Goal: Navigation & Orientation: Find specific page/section

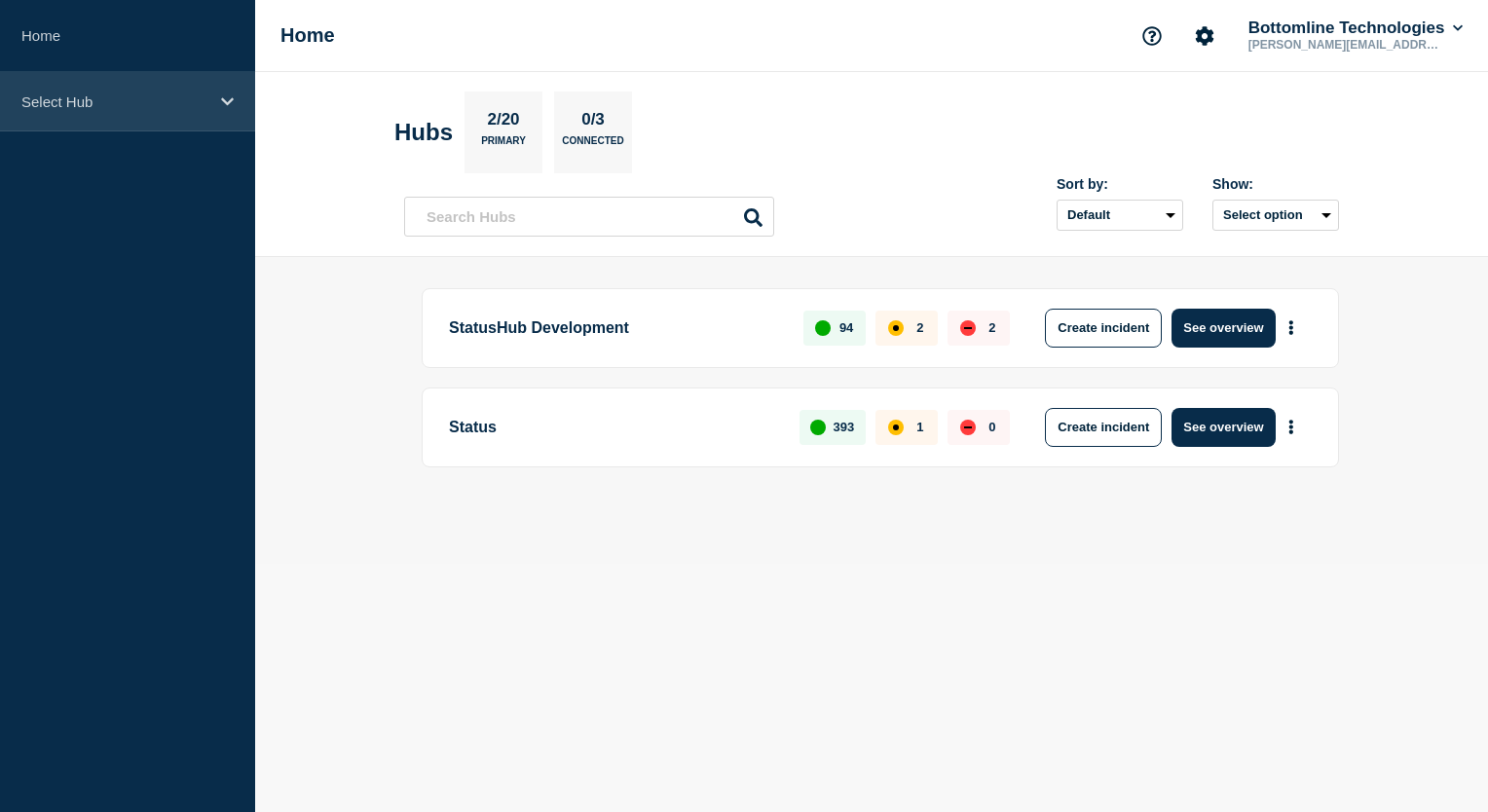
click at [221, 98] on icon at bounding box center [227, 102] width 13 height 15
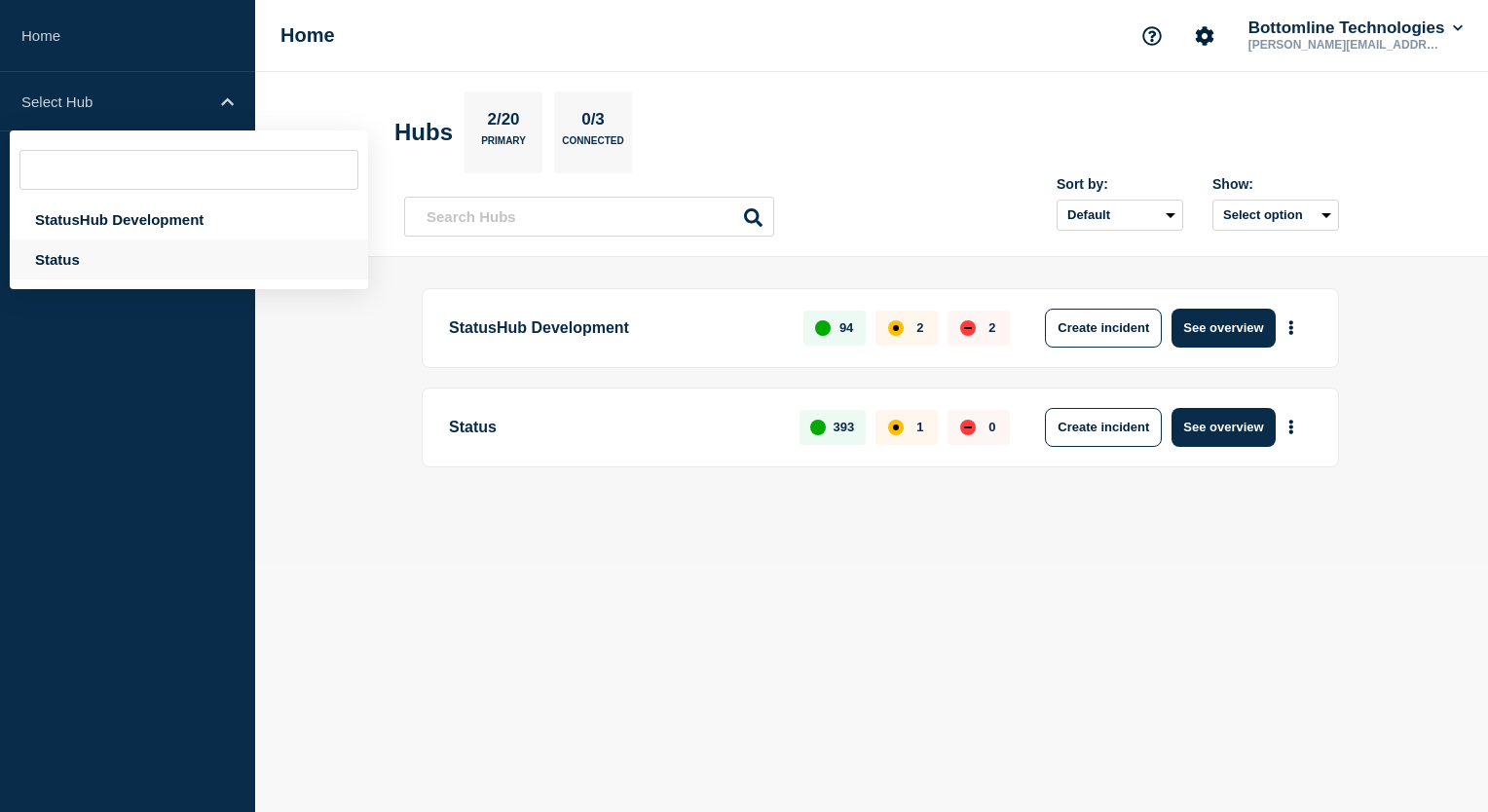
click at [51, 257] on div "Status" at bounding box center [189, 260] width 358 height 40
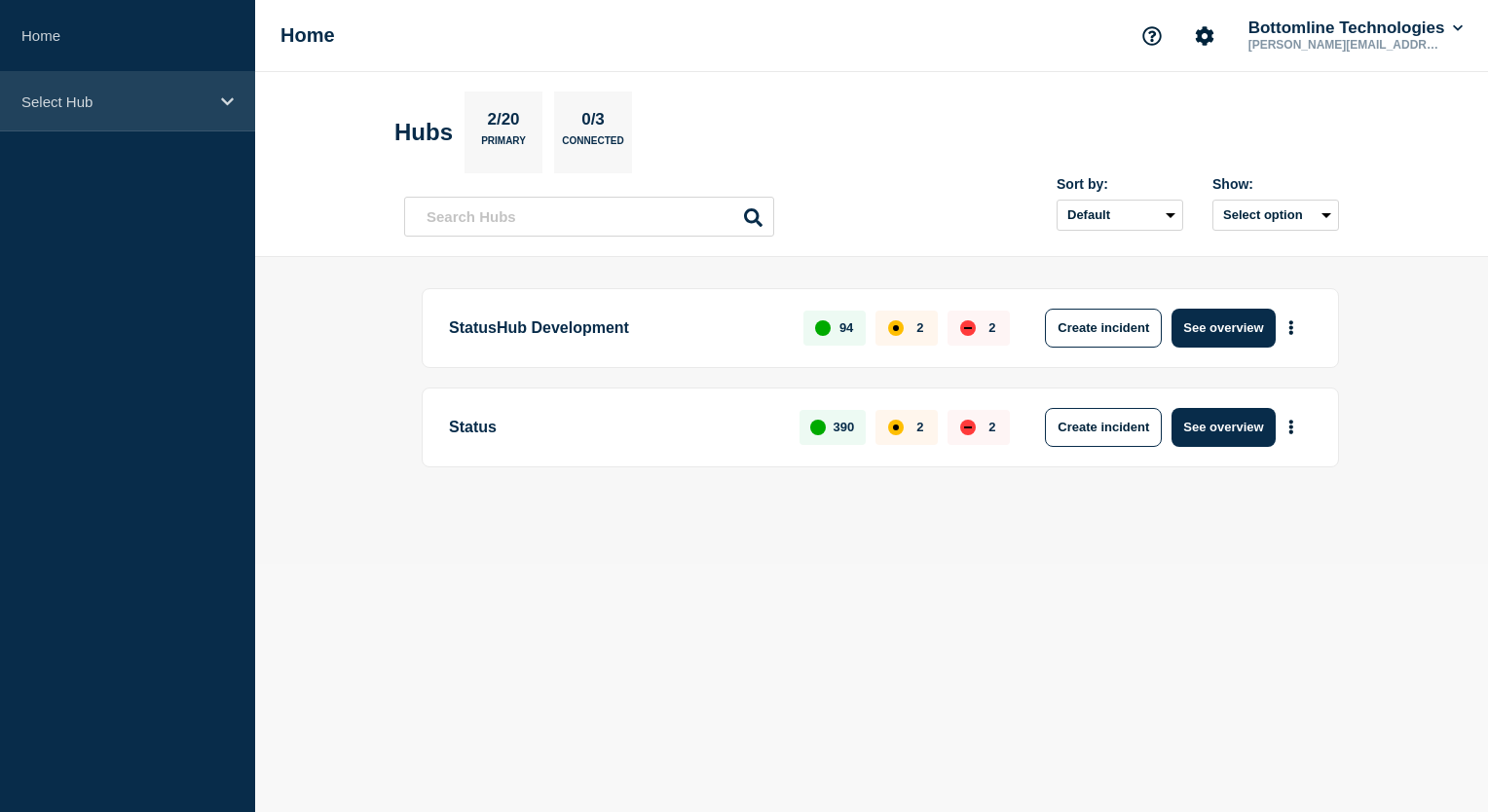
click at [225, 95] on icon at bounding box center [227, 102] width 13 height 15
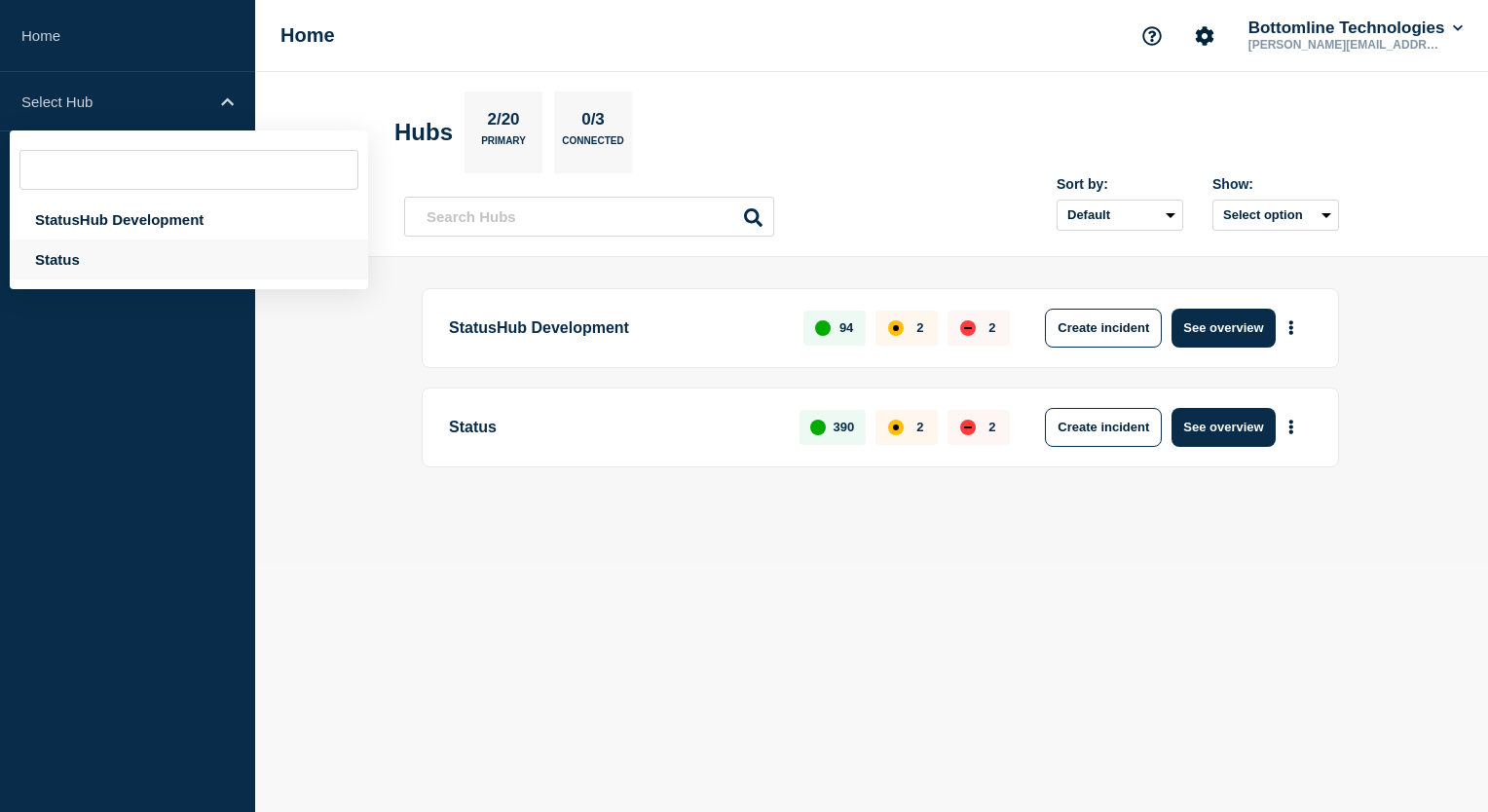
click at [78, 259] on div "Status" at bounding box center [189, 260] width 358 height 40
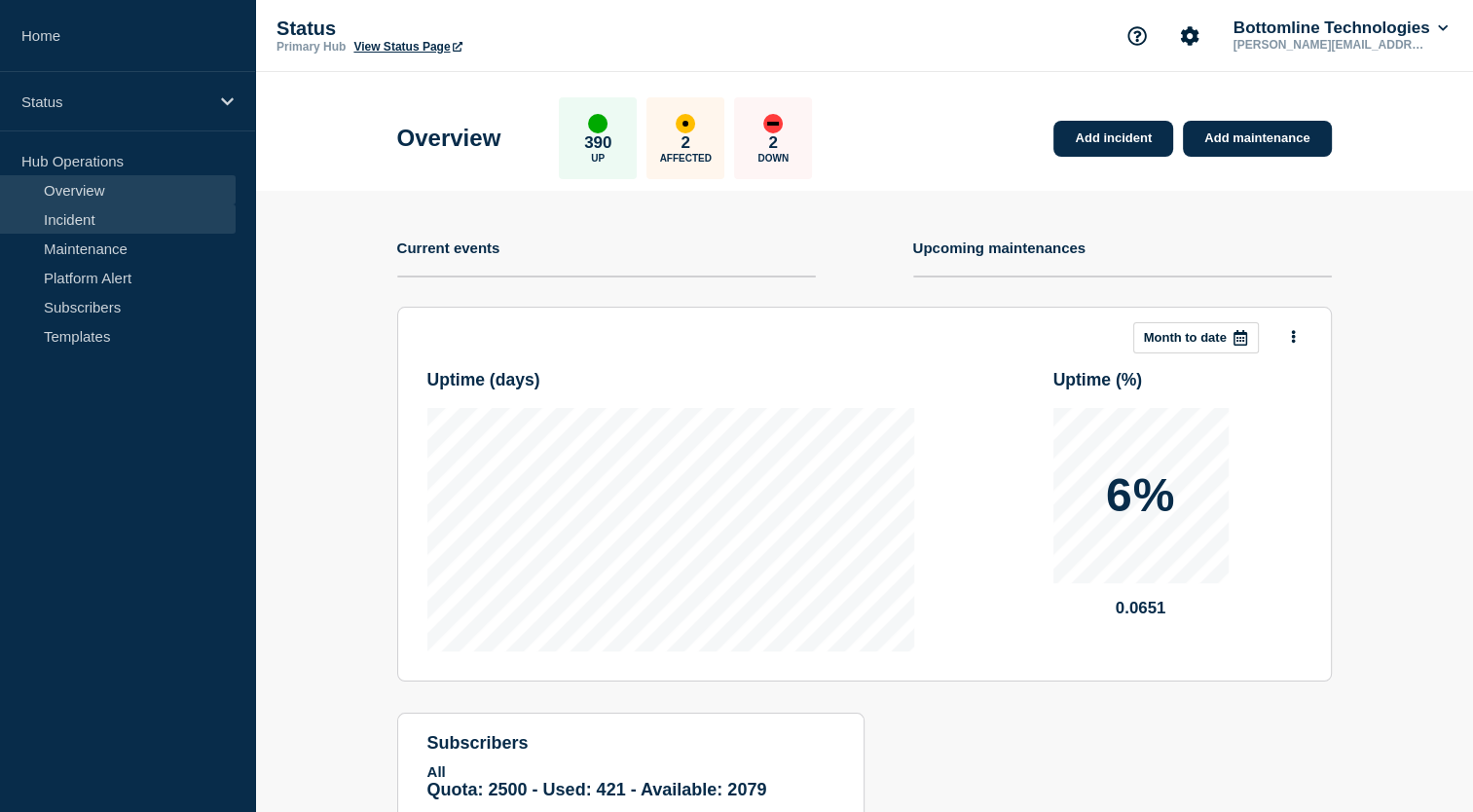
click at [86, 217] on link "Incident" at bounding box center [117, 218] width 236 height 29
